Goal: Register for event/course

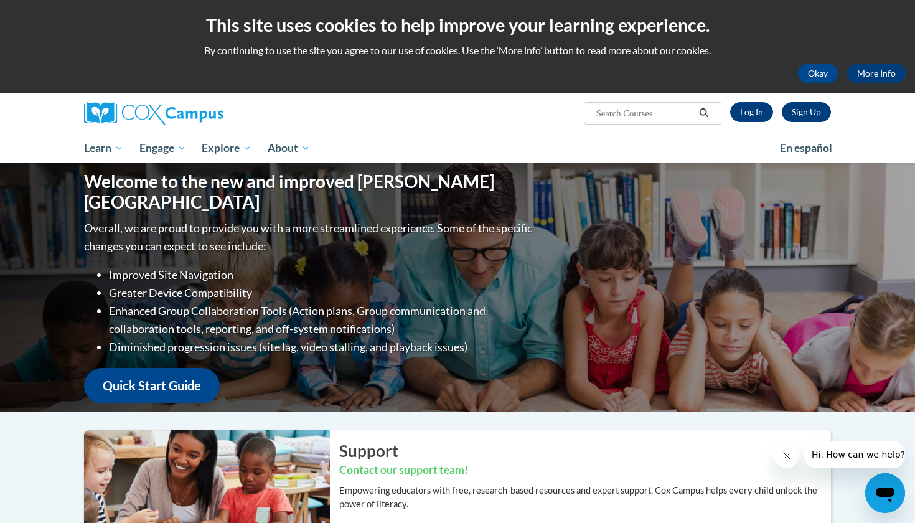
click at [800, 110] on link "Sign Up" at bounding box center [806, 112] width 49 height 20
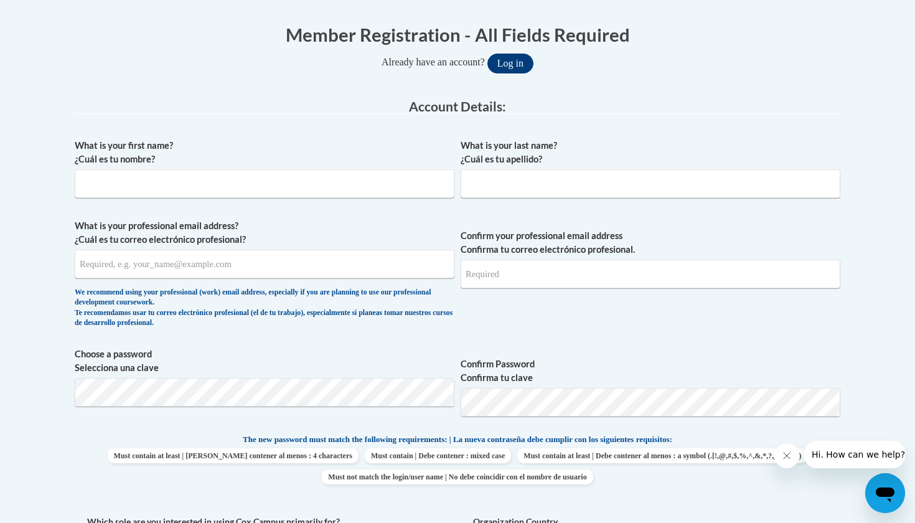
scroll to position [242, 0]
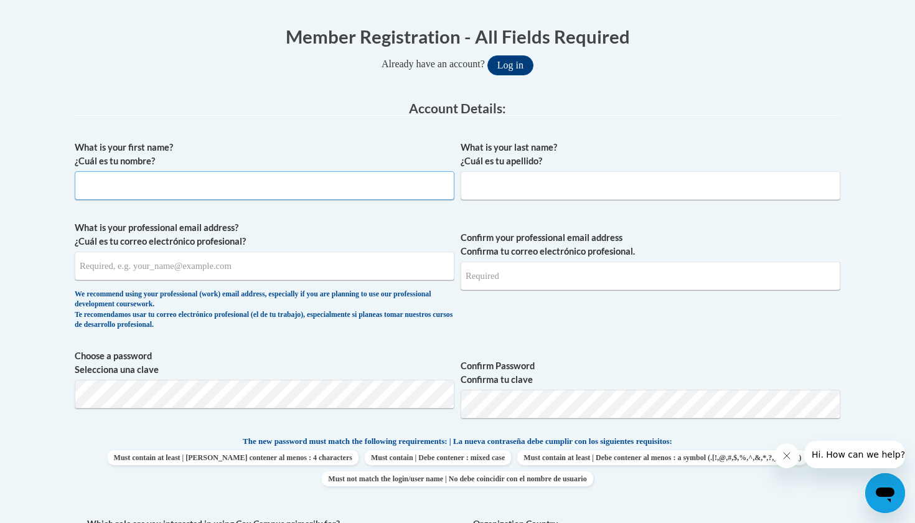
type input "q"
type input "angel"
type input "reynolds"
type input "[EMAIL_ADDRESS][DOMAIN_NAME]"
type input "areynolds@kippatl.org"
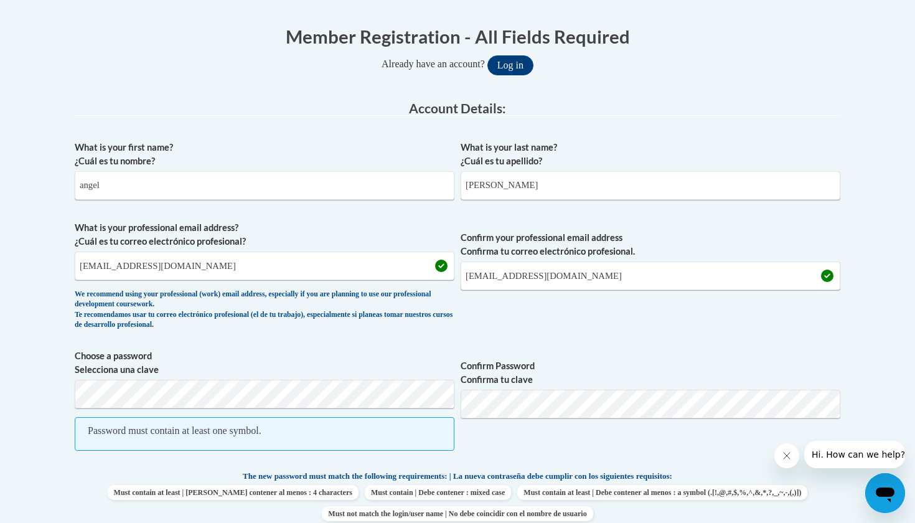
click at [727, 370] on label "Confirm Password Confirma tu clave" at bounding box center [651, 372] width 380 height 27
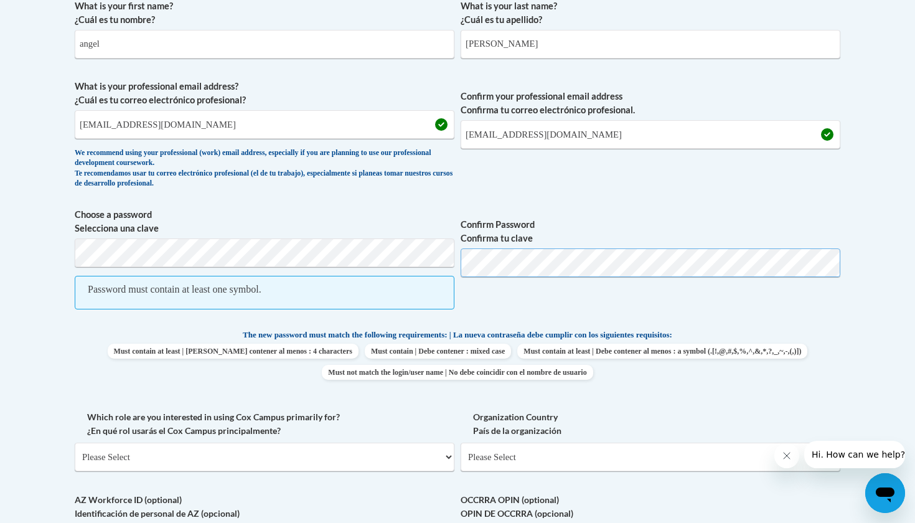
scroll to position [661, 0]
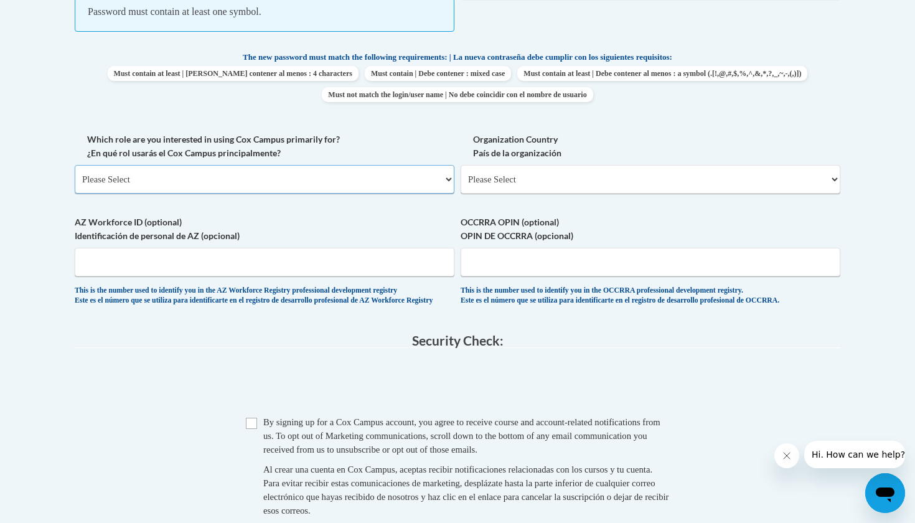
select select "fbf2d438-af2f-41f8-98f1-81c410e29de3"
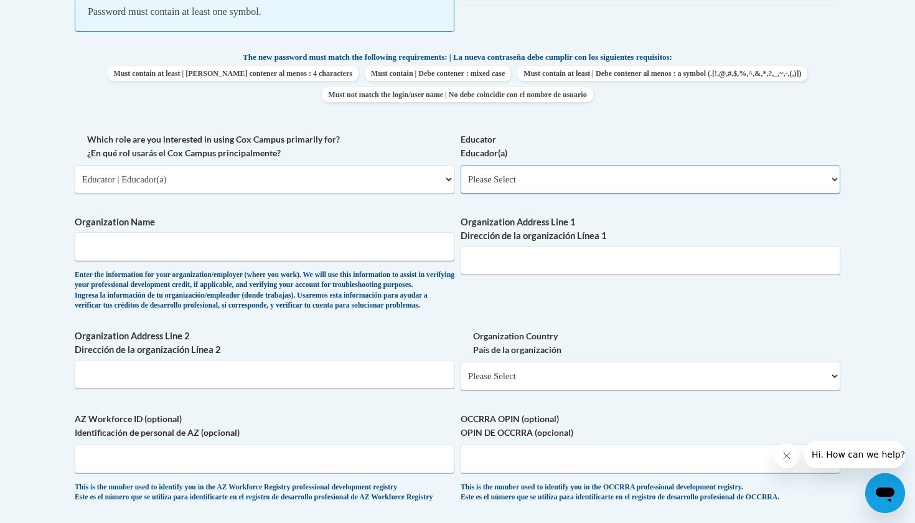
select select "8e40623d-54d0-45cd-9f92-5df65cd3f8cf"
type input "kipp strive primary"
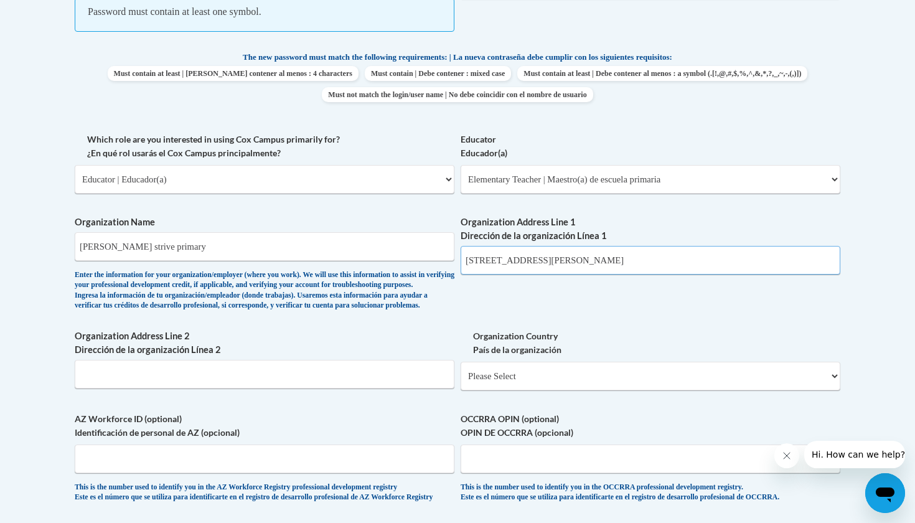
type input "1444 lucille ave"
type input "[GEOGRAPHIC_DATA]"
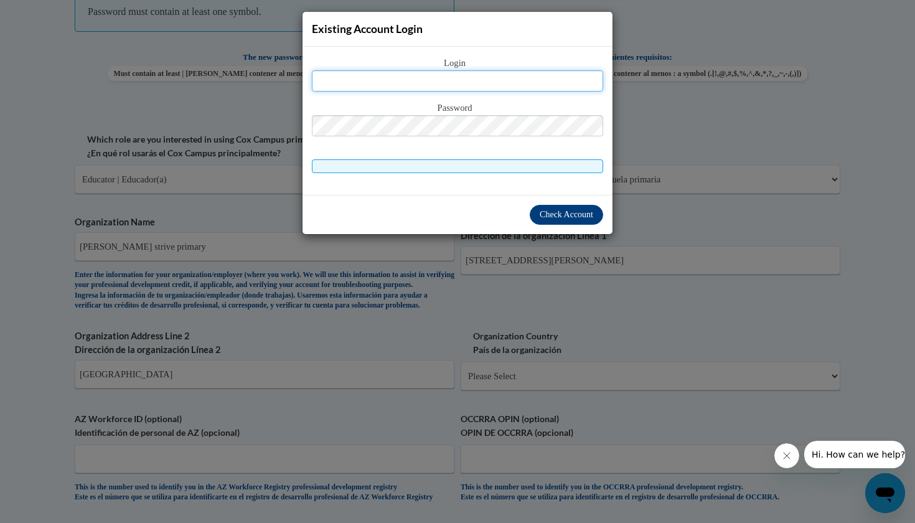
click at [524, 77] on input "text" at bounding box center [457, 80] width 291 height 21
click at [549, 212] on span "Check Account" at bounding box center [567, 214] width 54 height 9
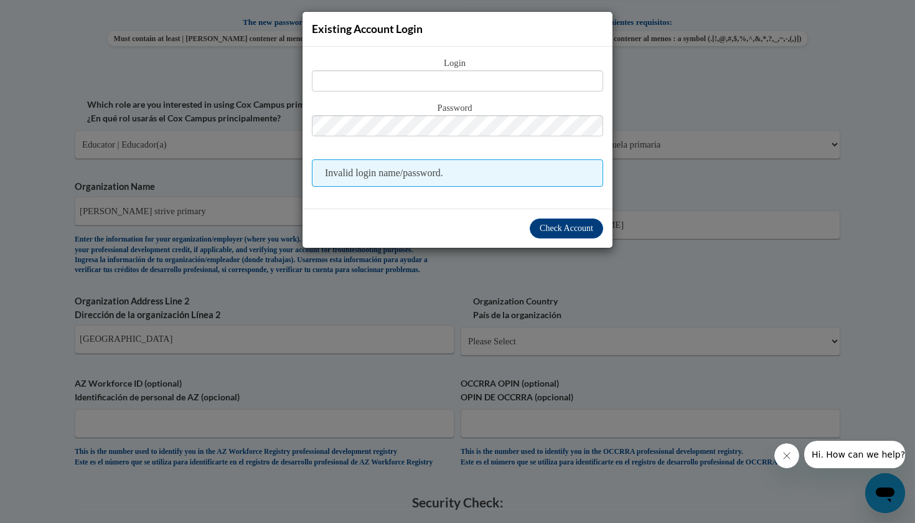
click at [729, 142] on div "Existing Account Login Login Password Invalid login name/password. Check Account" at bounding box center [457, 261] width 915 height 523
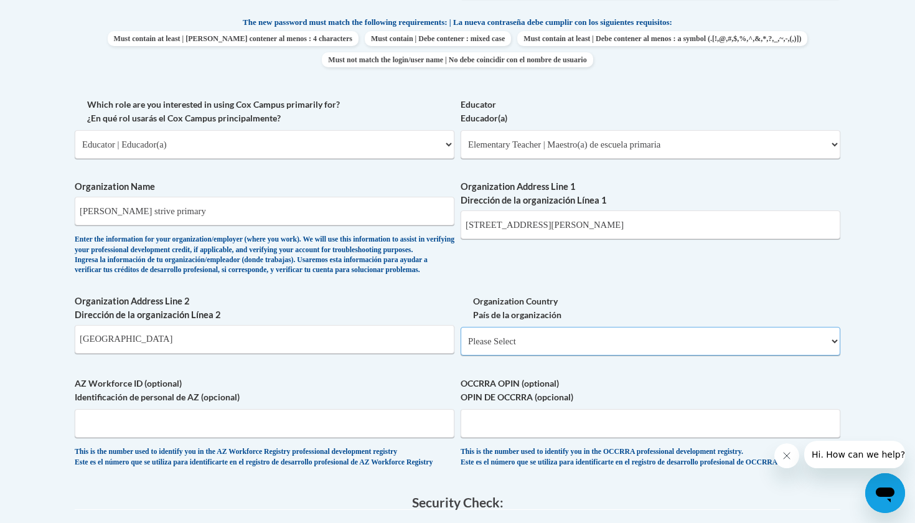
select select "ad49bcad-a171-4b2e-b99c-48b446064914"
select select
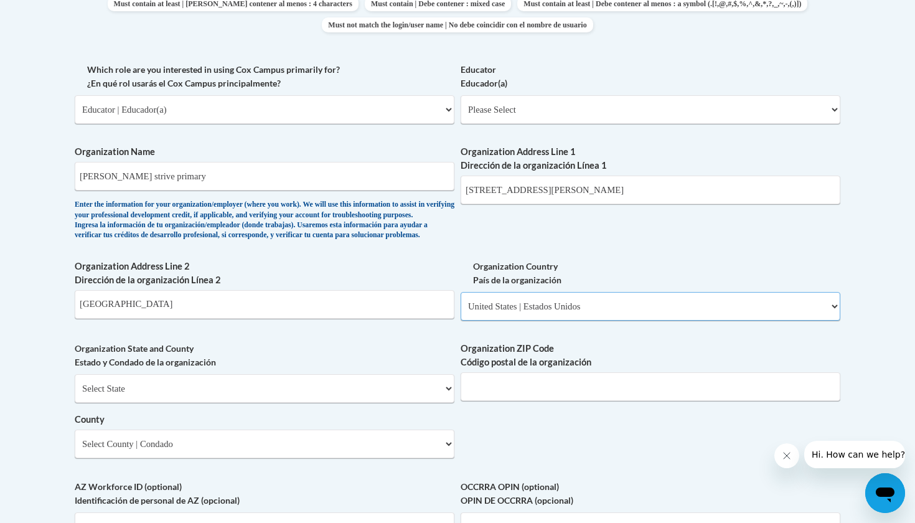
scroll to position [703, 0]
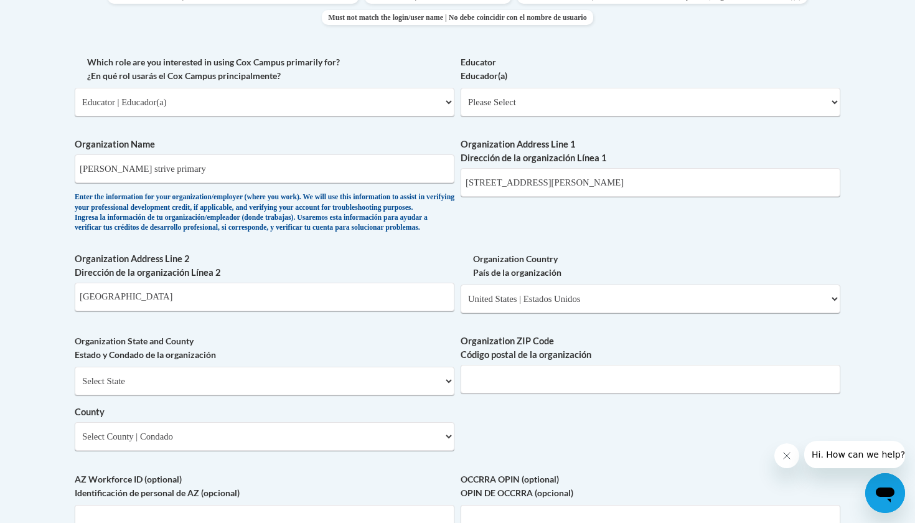
click at [390, 399] on div "Select State Alabama Alaska Arizona Arkansas California Colorado Connecticut De…" at bounding box center [265, 409] width 380 height 84
select select "[US_STATE]"
click at [620, 362] on label "Organization ZIP Code Código postal de la organización" at bounding box center [651, 347] width 380 height 27
click at [620, 365] on input "Organization ZIP Code Código postal de la organización" at bounding box center [651, 379] width 380 height 29
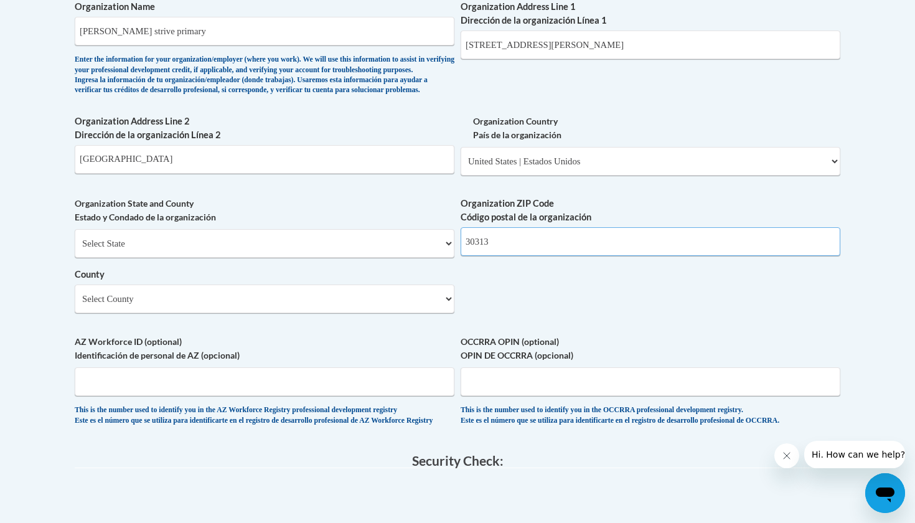
scroll to position [865, 0]
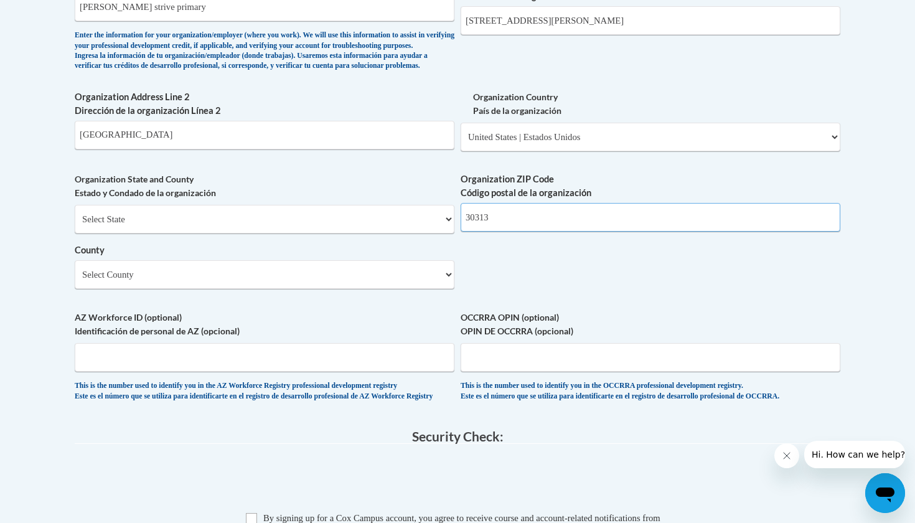
type input "30313"
select select "[PERSON_NAME]"
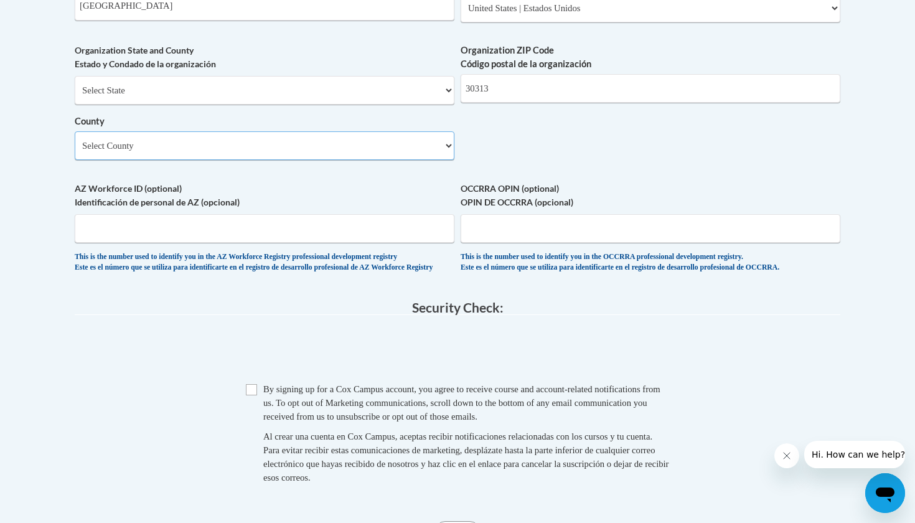
scroll to position [1008, 0]
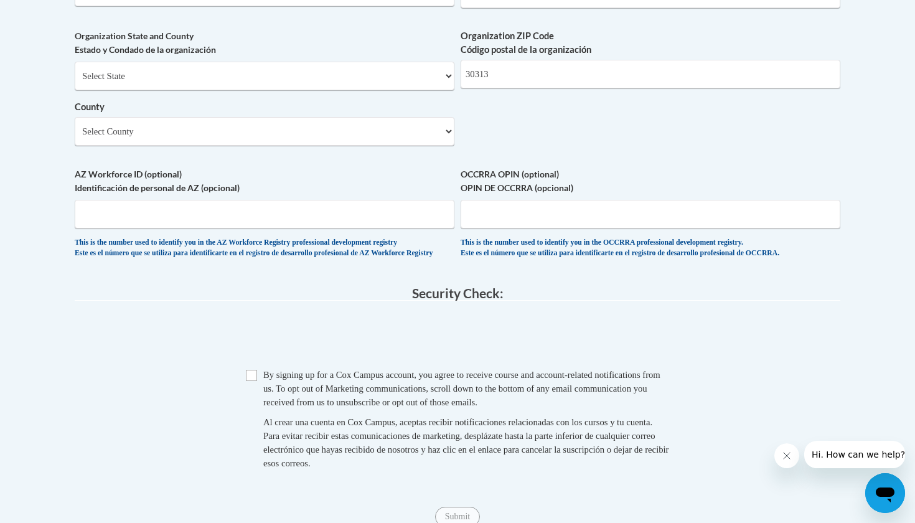
click at [263, 376] on span "By signing up for a Cox Campus account, you agree to receive course and account…" at bounding box center [461, 388] width 397 height 37
click at [248, 374] on input "Checkbox" at bounding box center [251, 375] width 11 height 11
checkbox input "true"
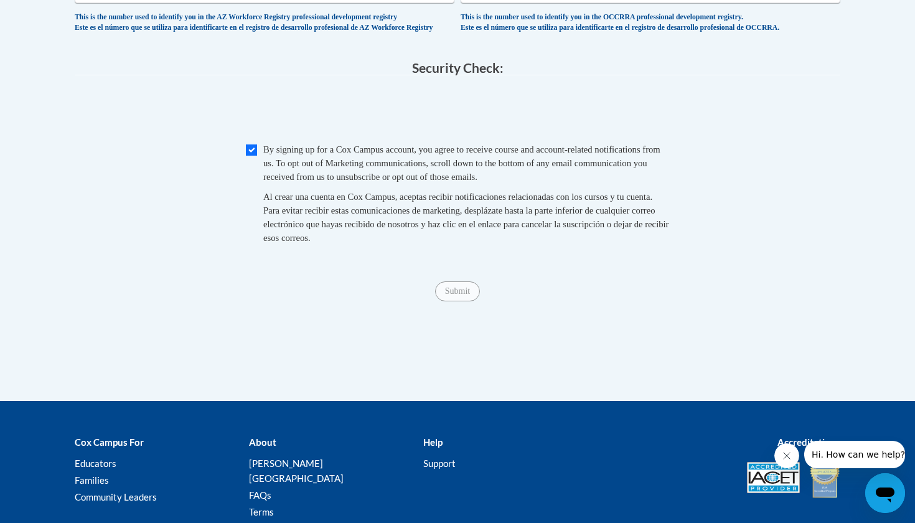
click at [457, 295] on span "Submit" at bounding box center [457, 290] width 45 height 10
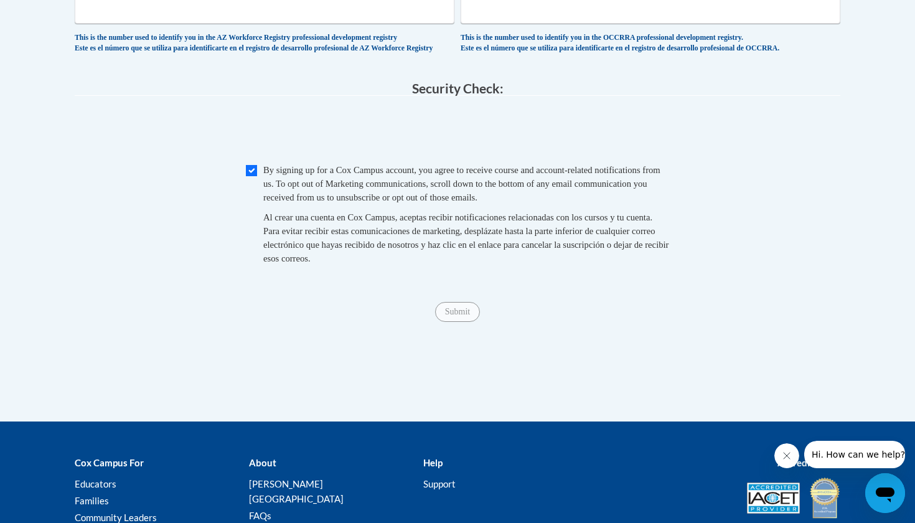
scroll to position [1288, 0]
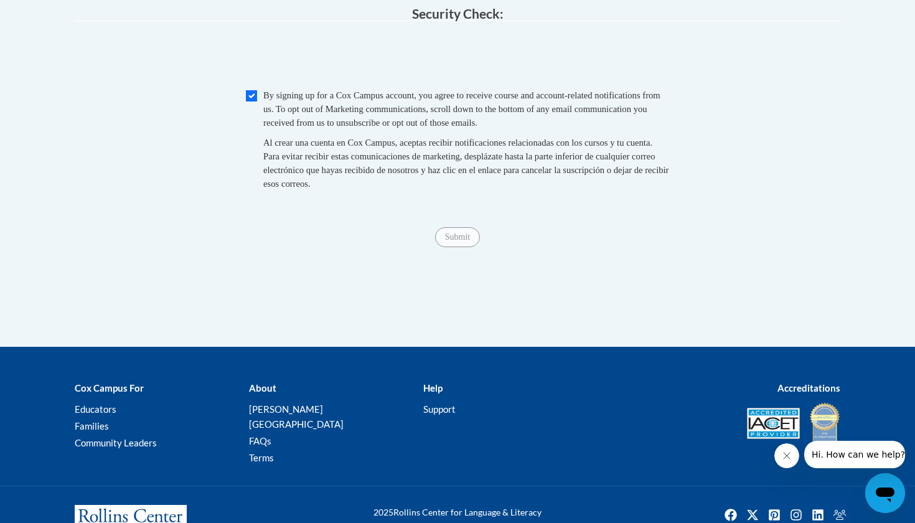
click at [458, 239] on span "Submit" at bounding box center [457, 236] width 45 height 10
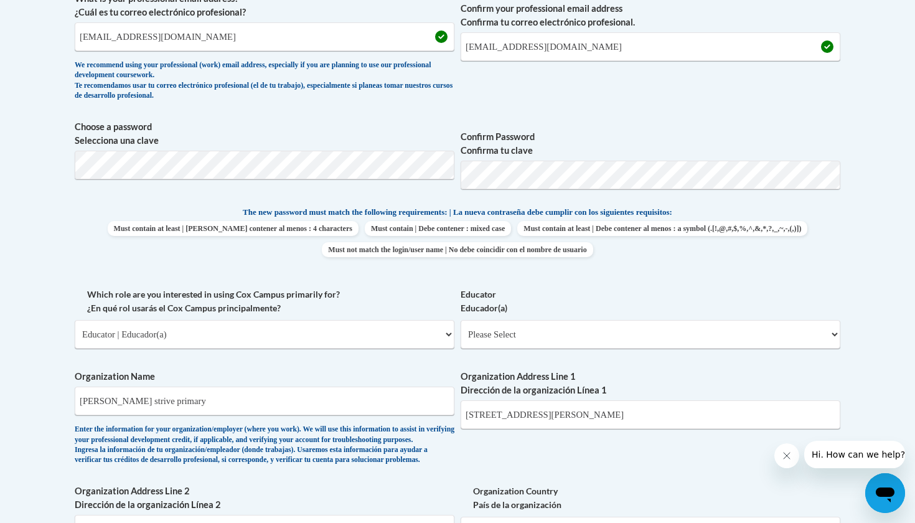
scroll to position [438, 0]
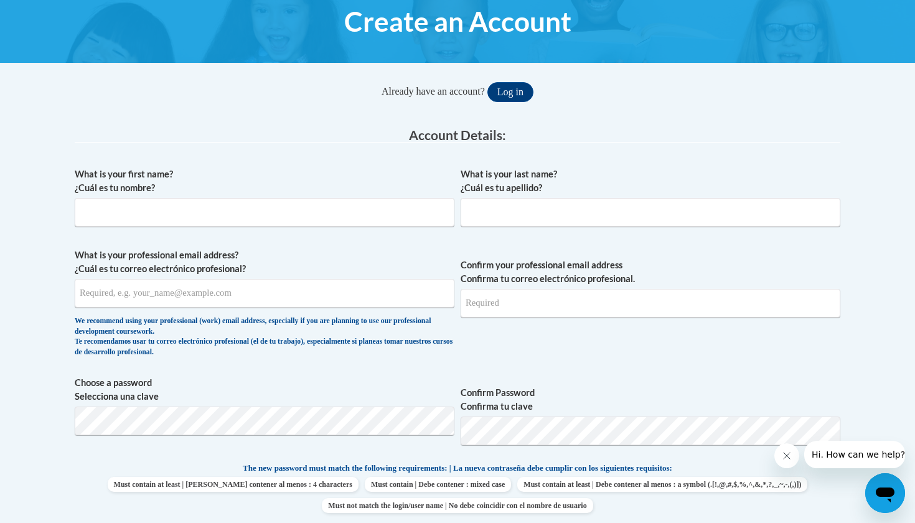
scroll to position [117, 0]
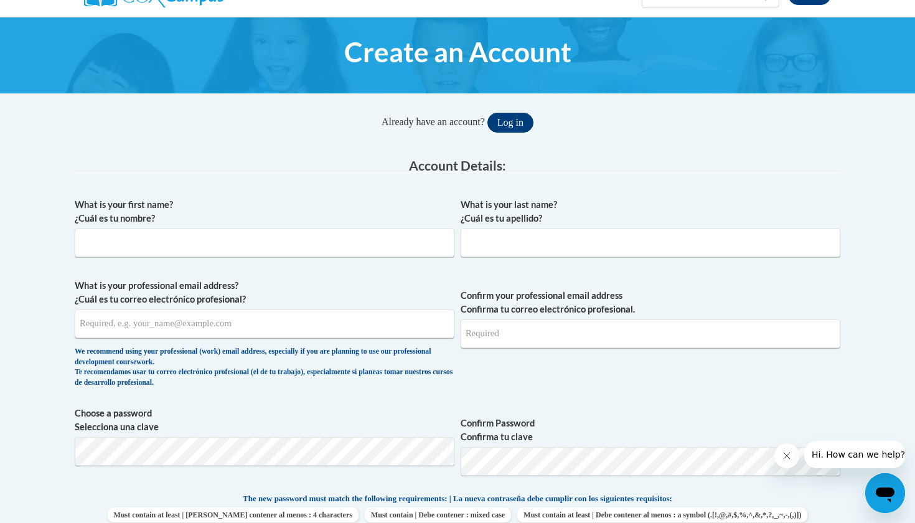
click at [511, 124] on button "Log in" at bounding box center [511, 123] width 46 height 20
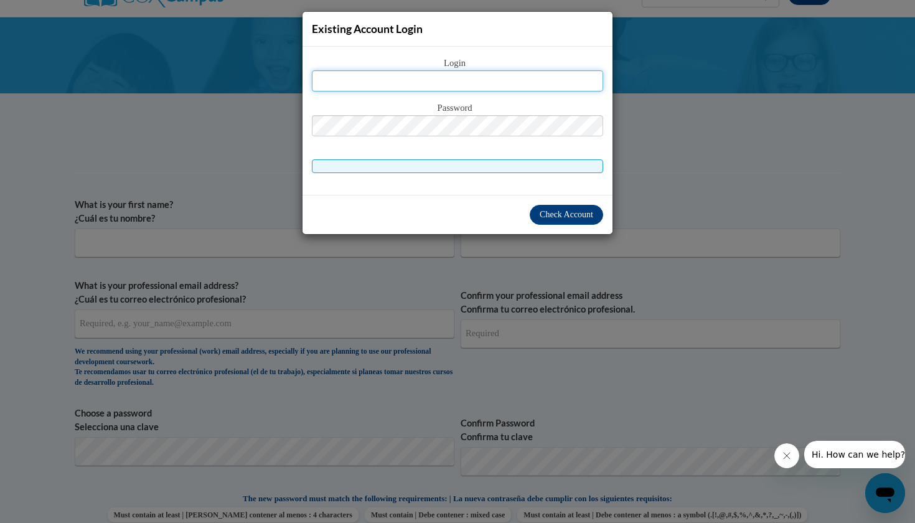
click at [474, 82] on input "text" at bounding box center [457, 80] width 291 height 21
type input "areynolds@kippatl.org"
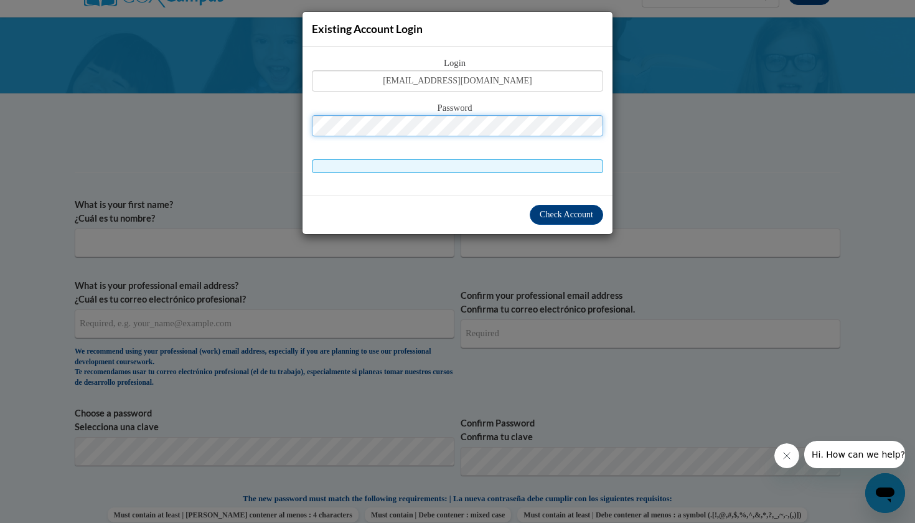
click at [515, 122] on button "Log in" at bounding box center [511, 123] width 46 height 20
click at [557, 215] on span "Check Account" at bounding box center [567, 214] width 54 height 9
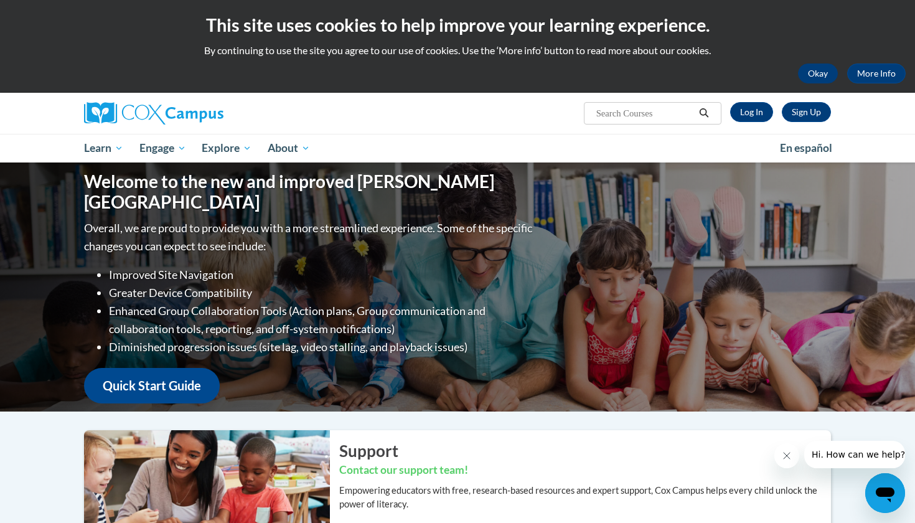
click at [810, 75] on button "Okay" at bounding box center [818, 74] width 40 height 20
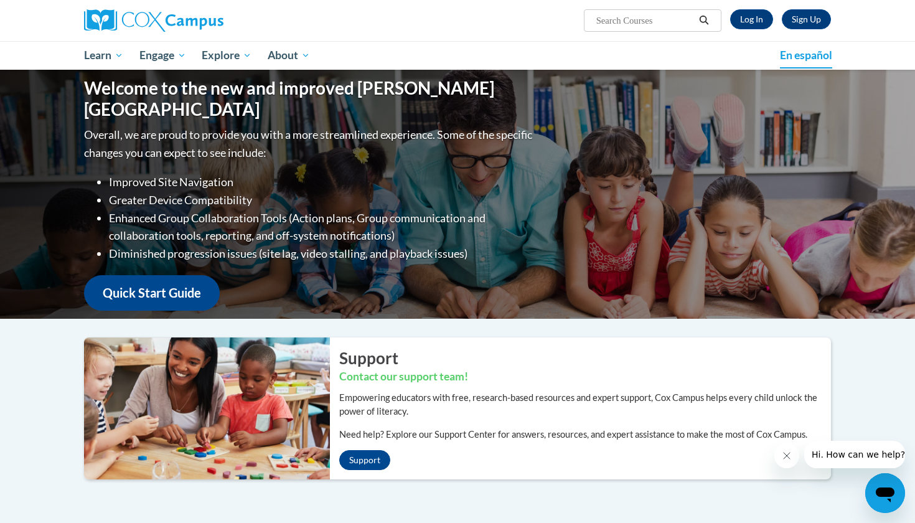
click at [788, 54] on span "En español" at bounding box center [806, 55] width 52 height 13
click at [793, 22] on link "Sign Up" at bounding box center [806, 19] width 49 height 20
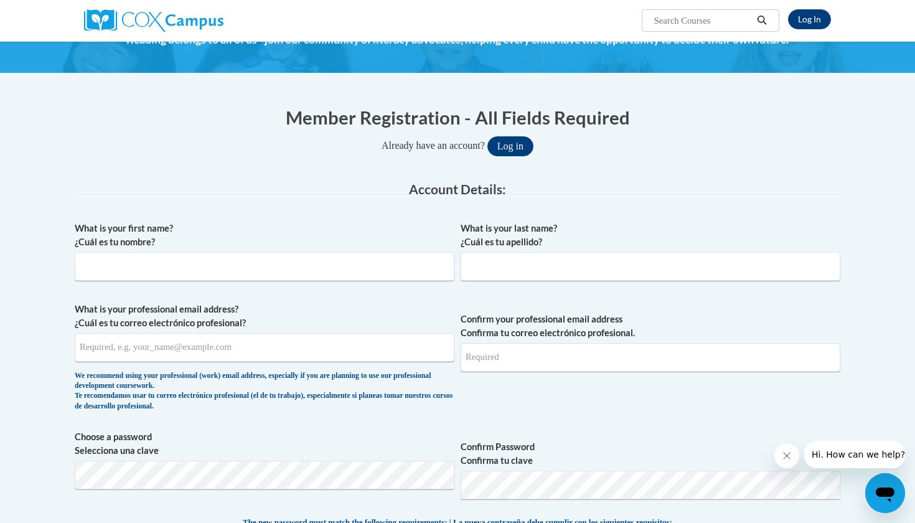
scroll to position [80, 0]
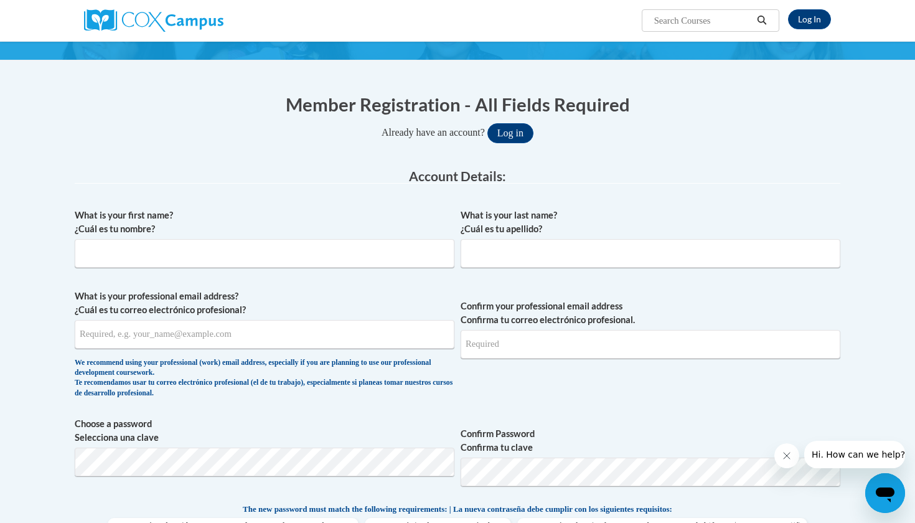
click at [357, 270] on div "What is your first name? ¿Cuál es tu nombre?" at bounding box center [265, 243] width 380 height 69
type input "angel"
type input "[PERSON_NAME]"
type input "r"
type input "[EMAIL_ADDRESS][DOMAIN_NAME]"
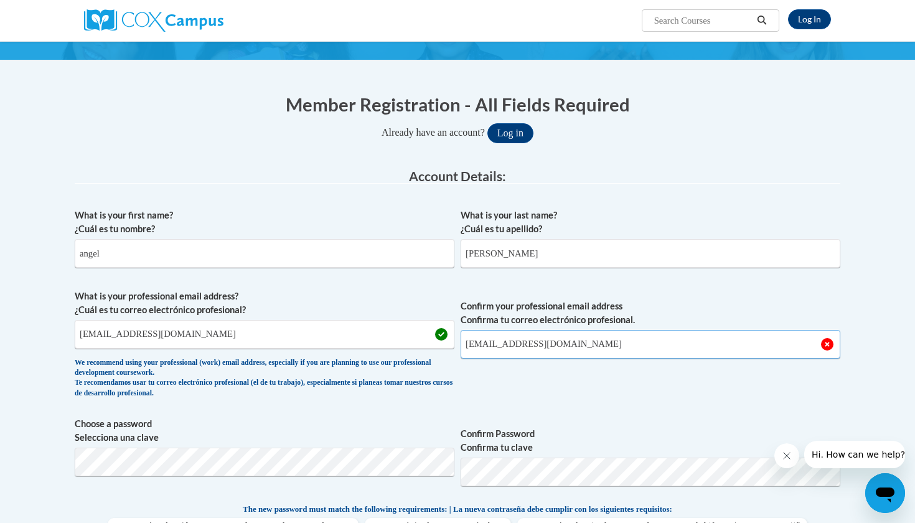
type input "[EMAIL_ADDRESS][DOMAIN_NAME]"
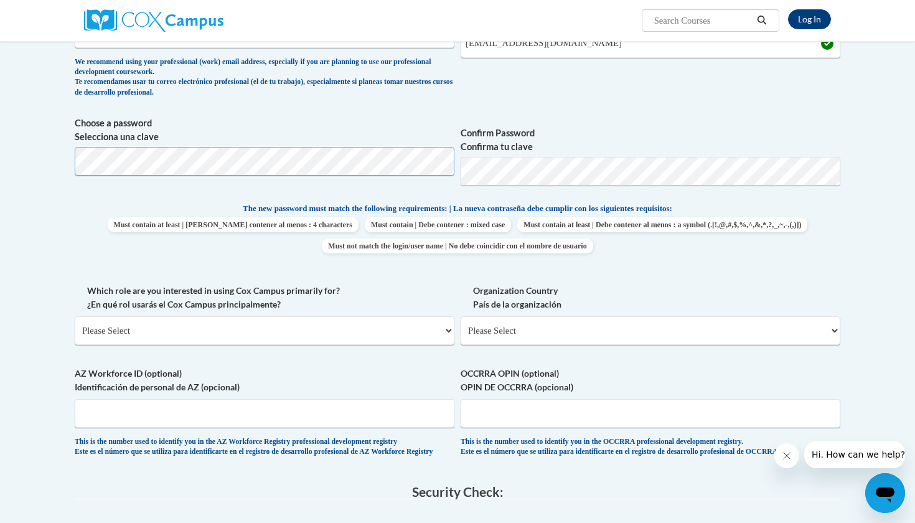
scroll to position [415, 0]
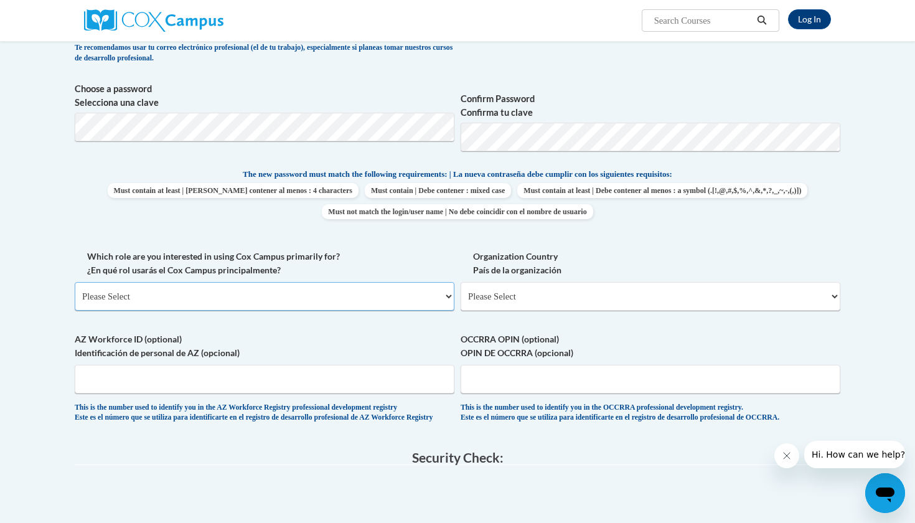
select select "fbf2d438-af2f-41f8-98f1-81c410e29de3"
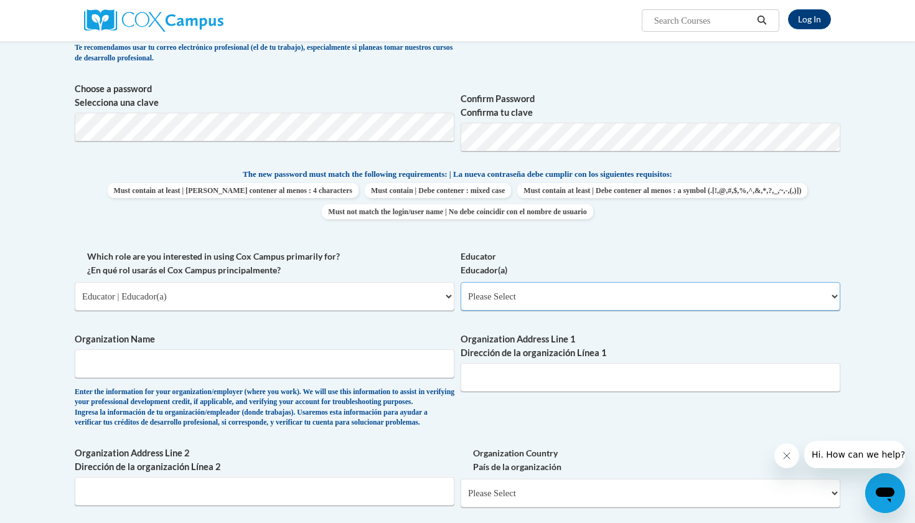
select select "8e40623d-54d0-45cd-9f92-5df65cd3f8cf"
type input "[PERSON_NAME] strive primary"
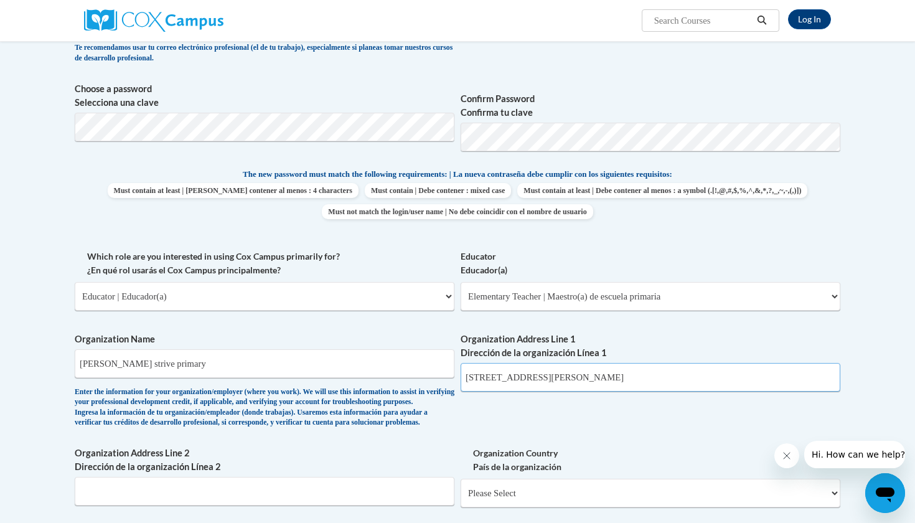
type input "[STREET_ADDRESS][PERSON_NAME]"
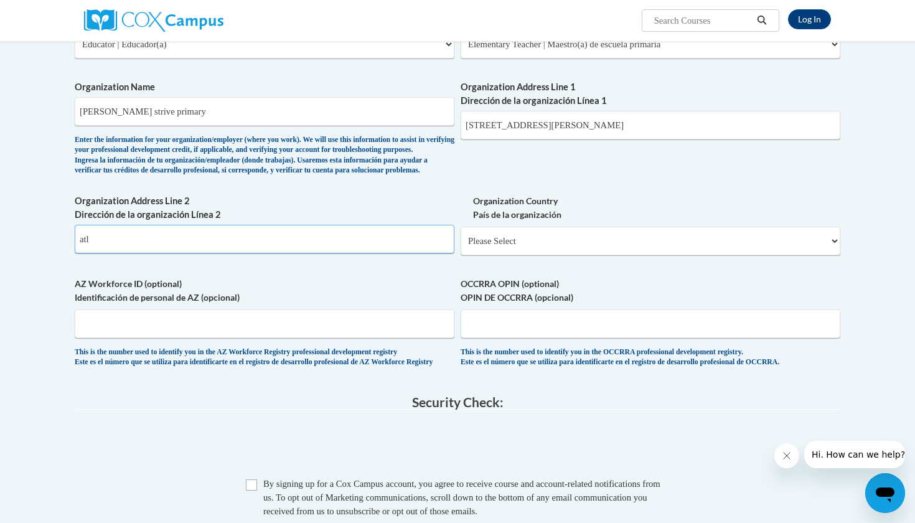
scroll to position [668, 0]
type input "[GEOGRAPHIC_DATA]"
select select "ad49bcad-a171-4b2e-b99c-48b446064914"
select select
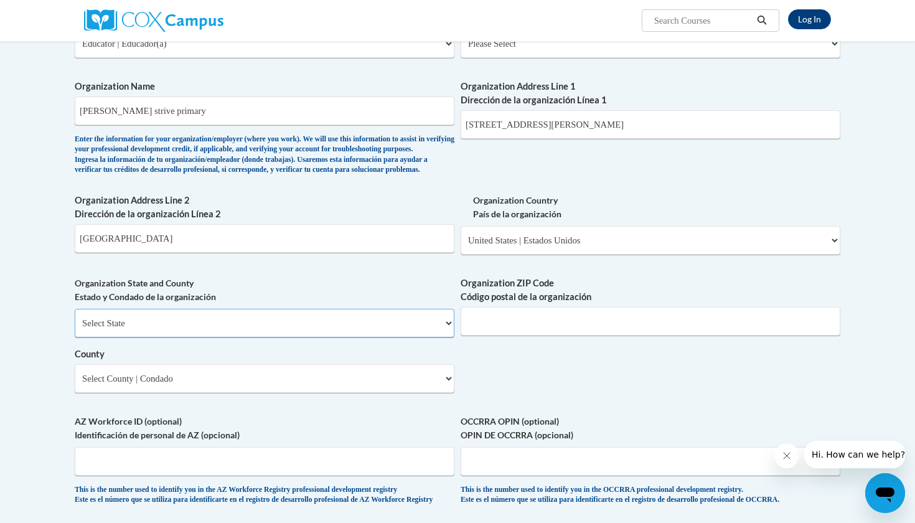
select select "[US_STATE]"
type input "30313"
select select "[PERSON_NAME]"
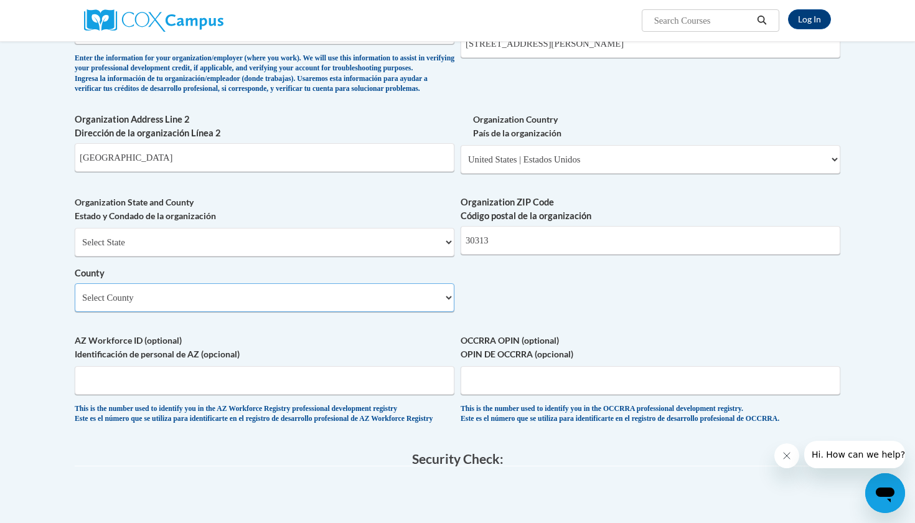
scroll to position [954, 0]
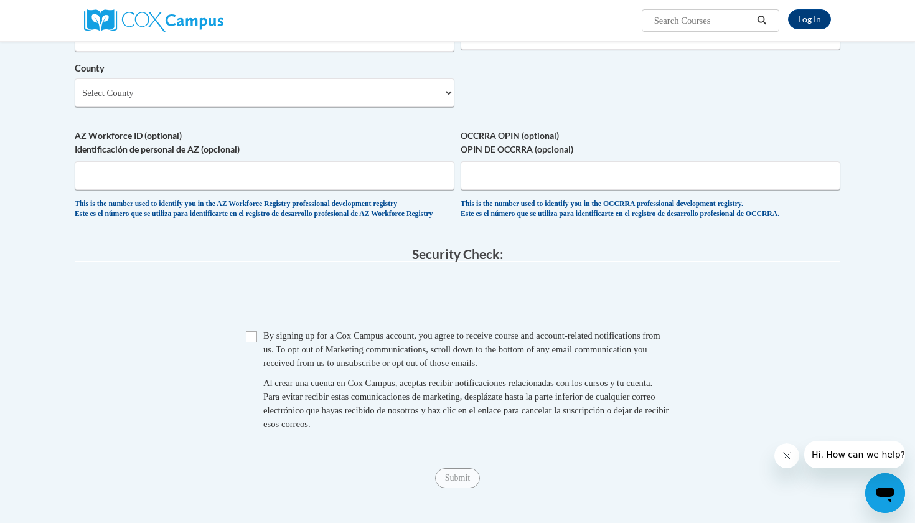
click at [412, 350] on span "By signing up for a Cox Campus account, you agree to receive course and account…" at bounding box center [461, 349] width 397 height 37
click at [255, 334] on input "Checkbox" at bounding box center [251, 336] width 11 height 11
checkbox input "true"
click at [448, 476] on input "Submit" at bounding box center [457, 478] width 45 height 20
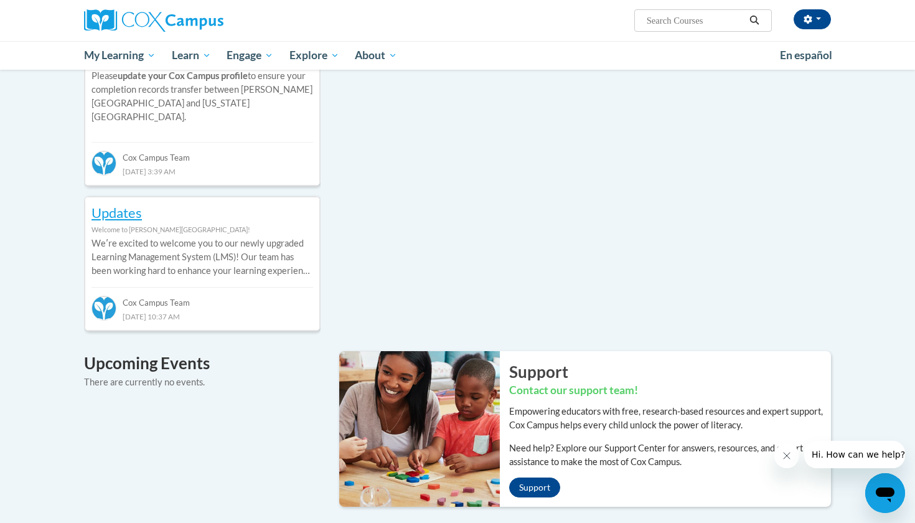
scroll to position [488, 0]
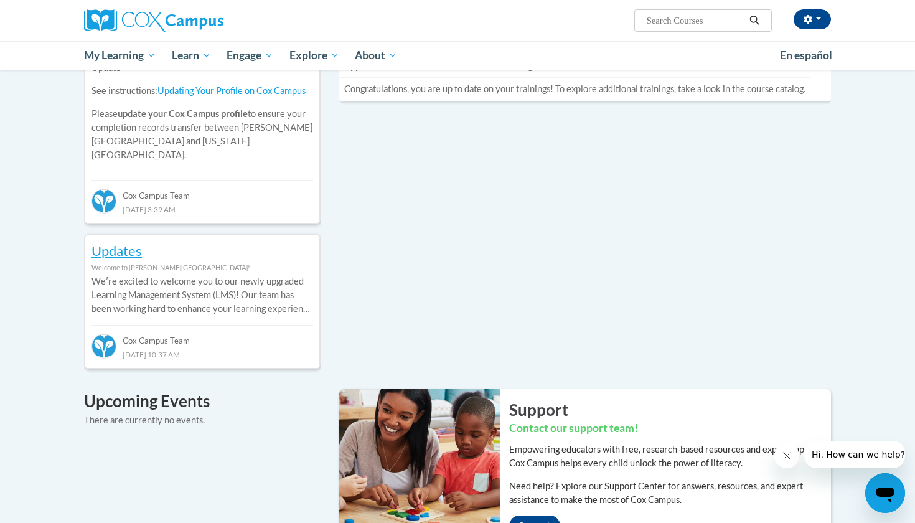
click at [681, 22] on input "Search..." at bounding box center [696, 20] width 100 height 15
type input "reading fluency"
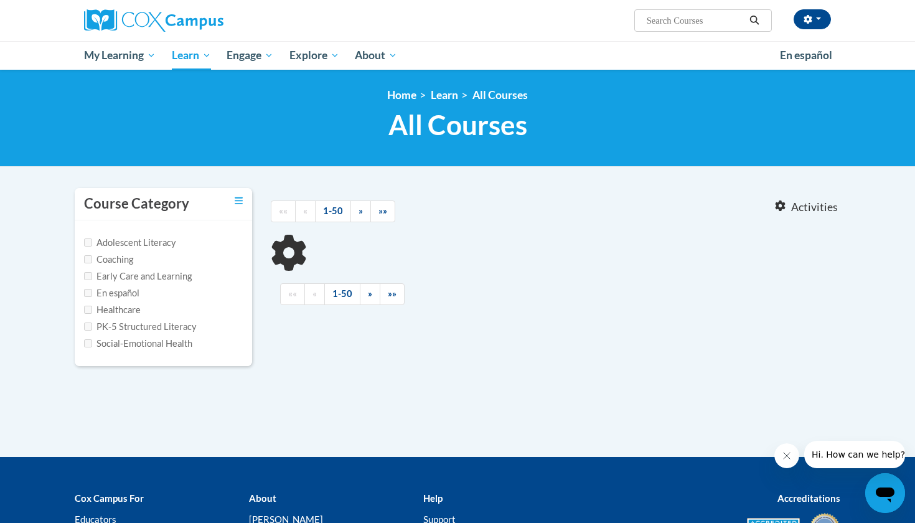
type input "reading fluency"
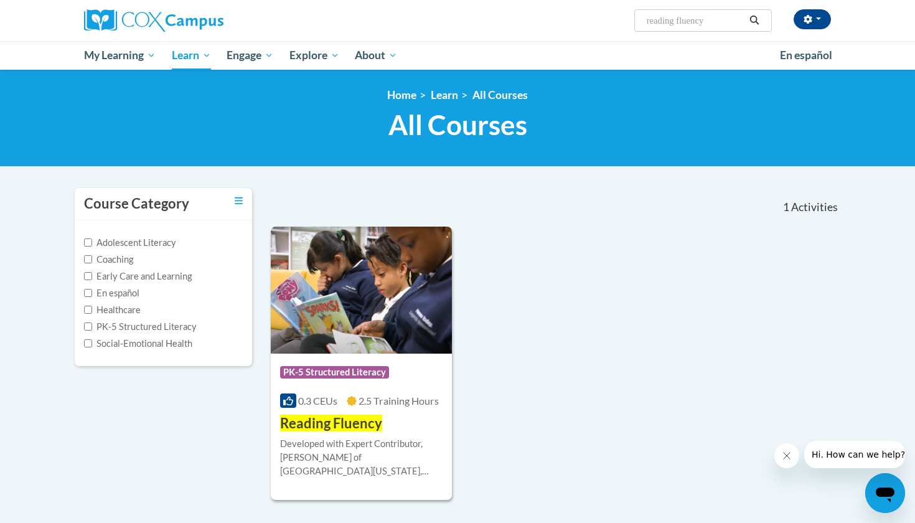
click at [406, 335] on img at bounding box center [361, 290] width 181 height 127
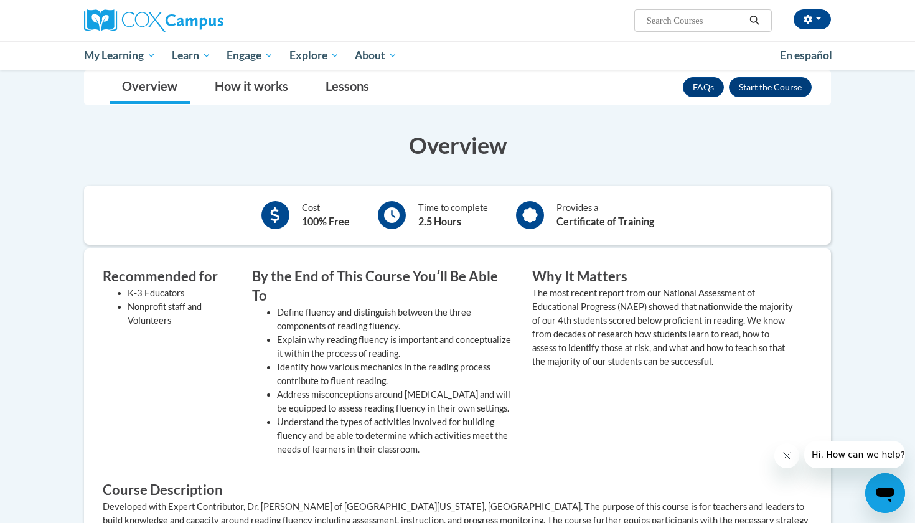
scroll to position [171, 0]
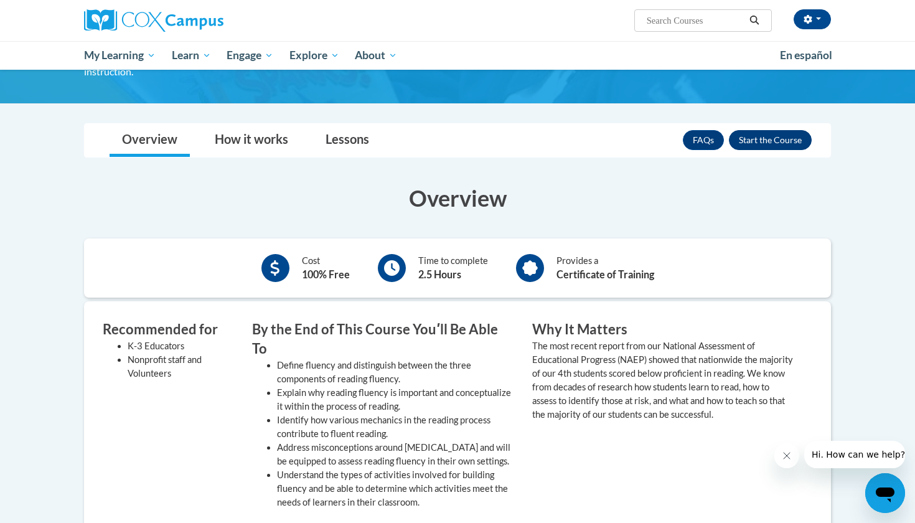
click at [778, 130] on button "Enroll" at bounding box center [770, 140] width 83 height 20
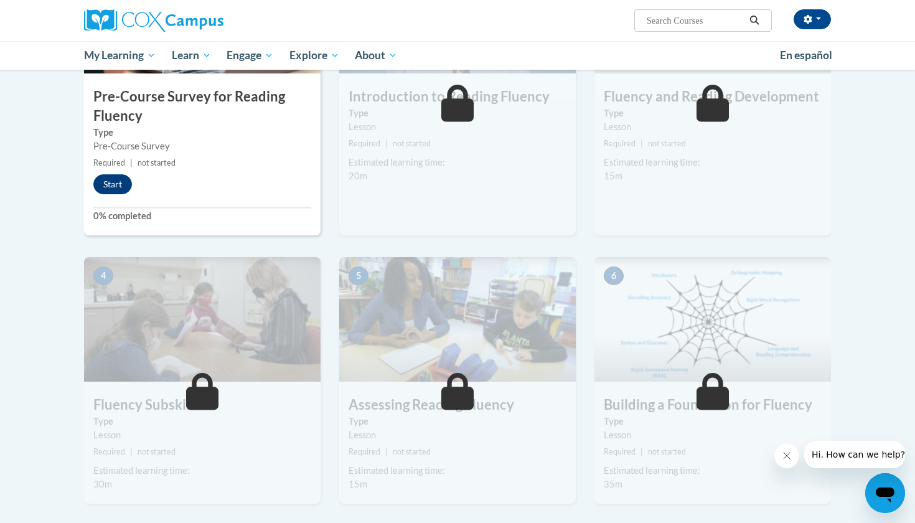
scroll to position [286, 0]
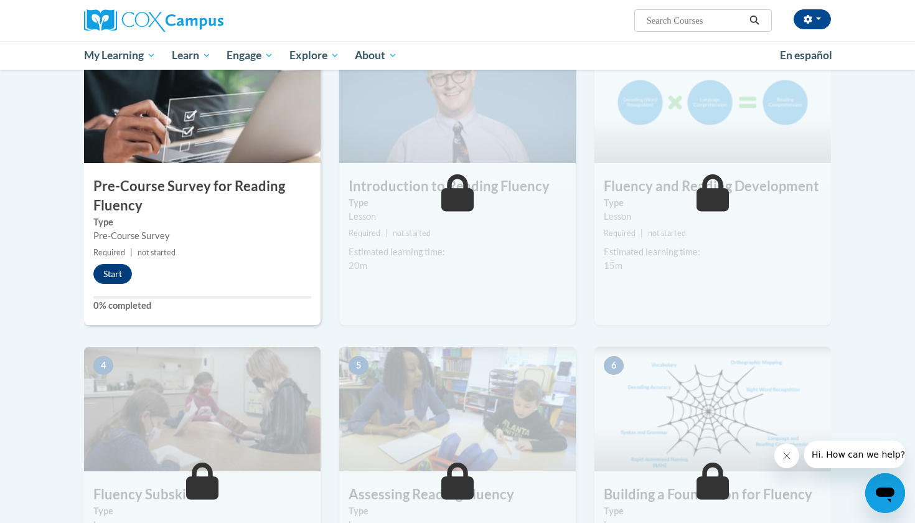
click at [115, 285] on div "1 Pre-Course Survey for Reading Fluency Type Pre-Course Survey Required | not s…" at bounding box center [202, 182] width 237 height 286
click at [115, 270] on button "Start" at bounding box center [112, 274] width 39 height 20
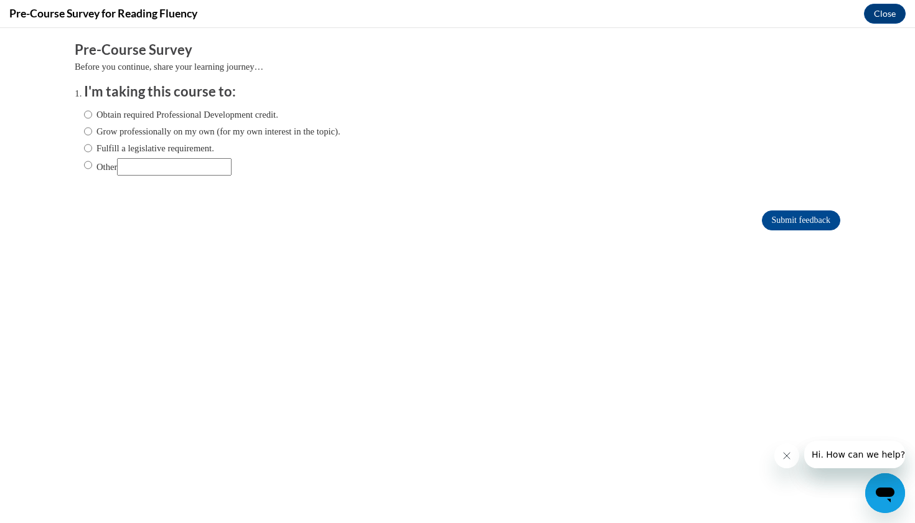
scroll to position [0, 0]
click at [197, 113] on label "Obtain required Professional Development credit." at bounding box center [181, 115] width 194 height 14
click at [92, 113] on input "Obtain required Professional Development credit." at bounding box center [88, 115] width 8 height 14
radio input "true"
click at [780, 224] on input "Submit feedback" at bounding box center [801, 221] width 78 height 20
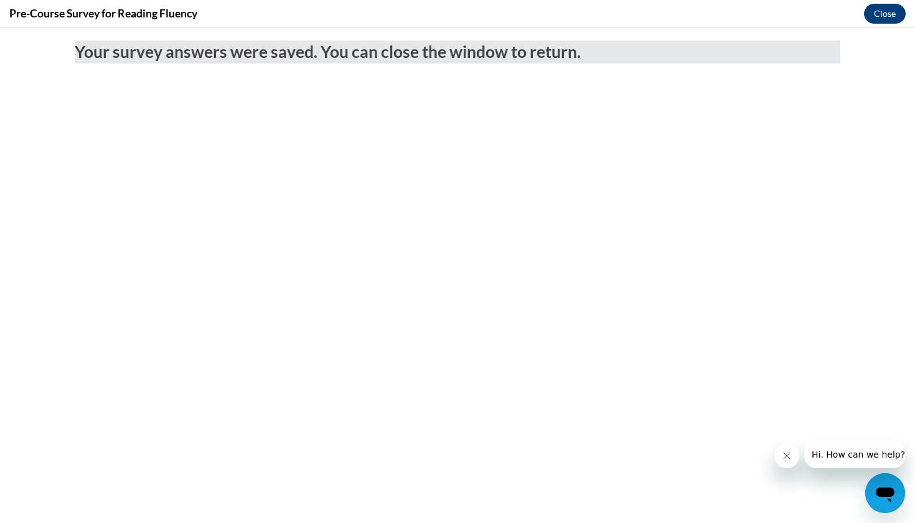
click at [889, 14] on button "Close" at bounding box center [885, 14] width 42 height 20
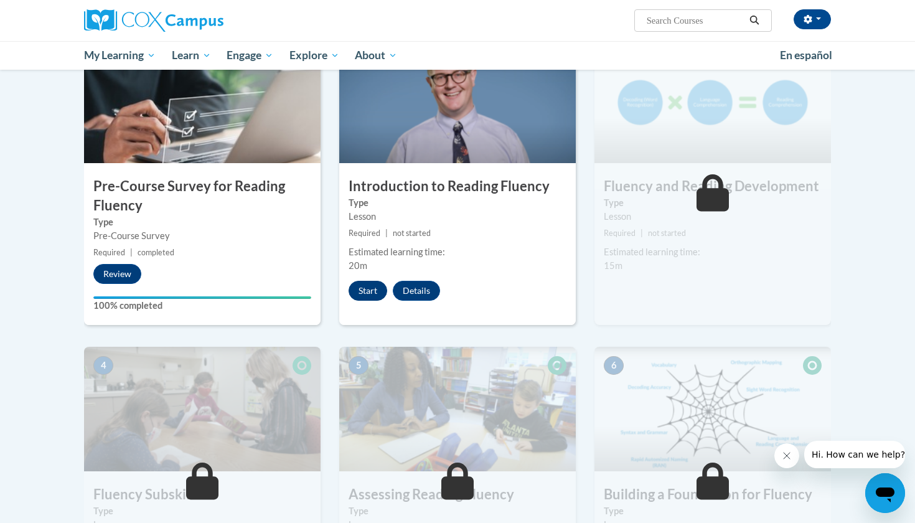
click at [371, 288] on button "Start" at bounding box center [368, 291] width 39 height 20
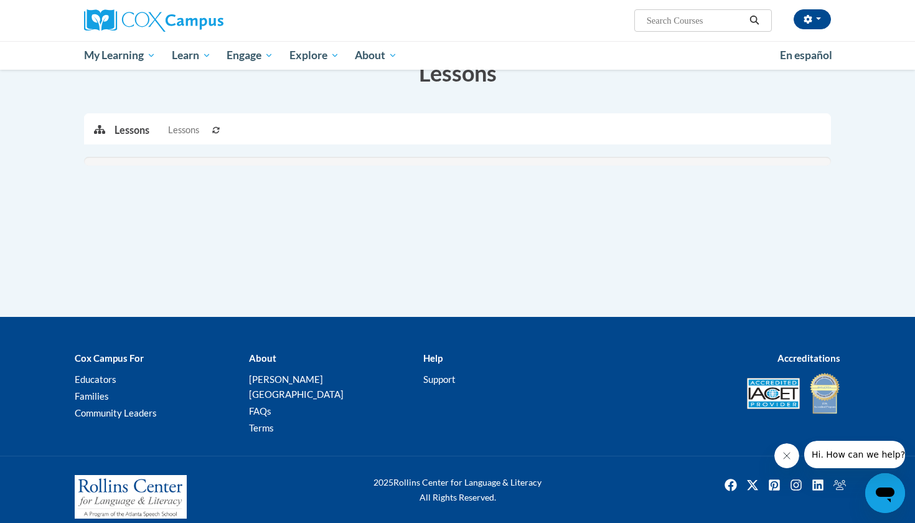
scroll to position [211, 0]
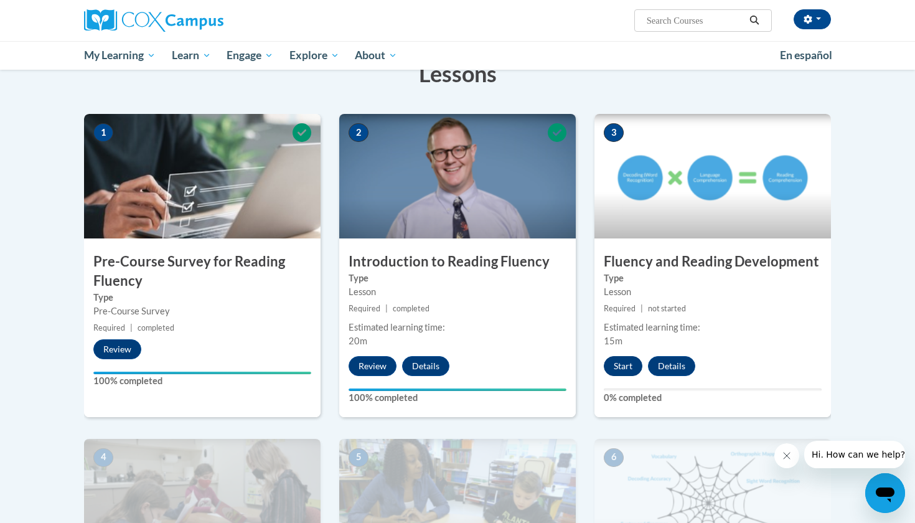
click at [628, 369] on button "Start" at bounding box center [623, 366] width 39 height 20
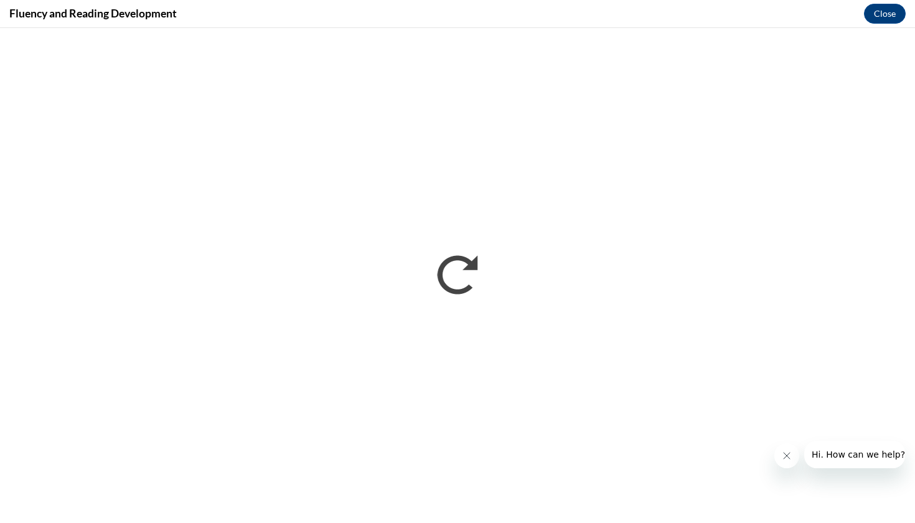
scroll to position [0, 0]
